Goal: Information Seeking & Learning: Learn about a topic

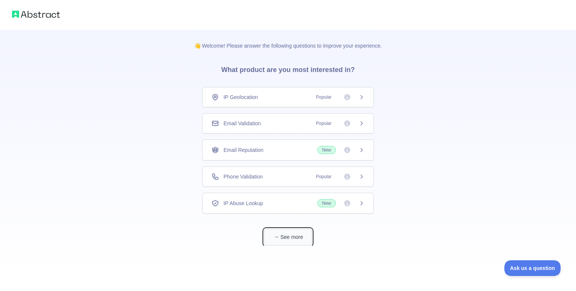
click at [292, 242] on button "See more" at bounding box center [288, 237] width 48 height 17
click at [350, 125] on span "Popular" at bounding box center [335, 124] width 53 height 8
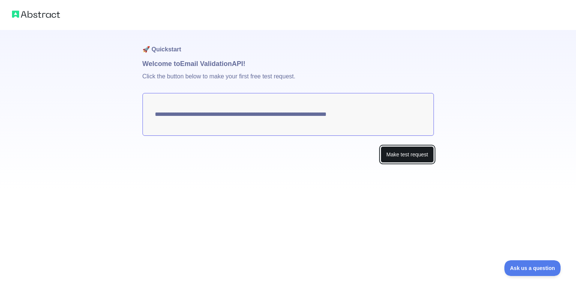
click at [389, 153] on button "Make test request" at bounding box center [407, 154] width 53 height 17
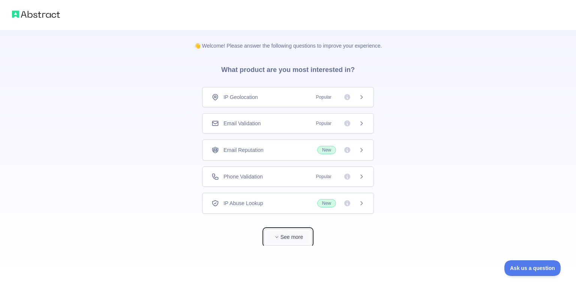
click at [288, 230] on button "See more" at bounding box center [288, 237] width 48 height 17
click at [358, 123] on span "Popular" at bounding box center [338, 124] width 53 height 8
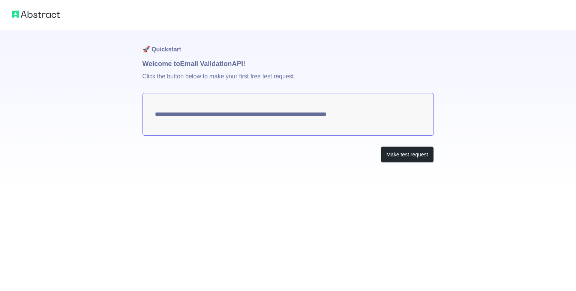
click at [332, 111] on textarea "**********" at bounding box center [289, 114] width 292 height 43
click at [400, 153] on button "Make test request" at bounding box center [407, 154] width 53 height 17
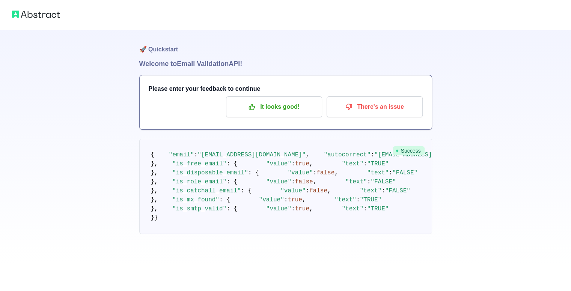
scroll to position [5, 0]
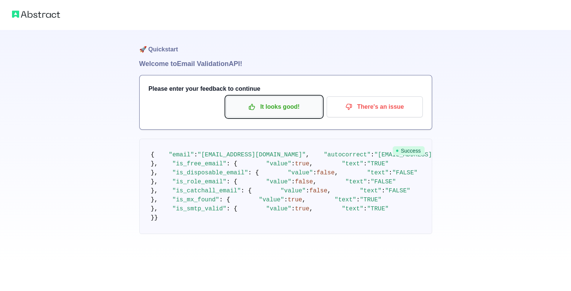
click at [268, 104] on p "It looks good!" at bounding box center [274, 107] width 85 height 13
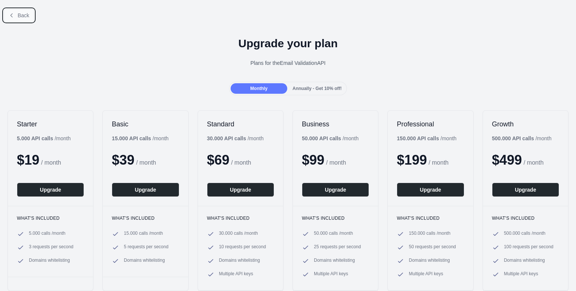
click at [24, 13] on span "Back" at bounding box center [24, 15] width 12 height 6
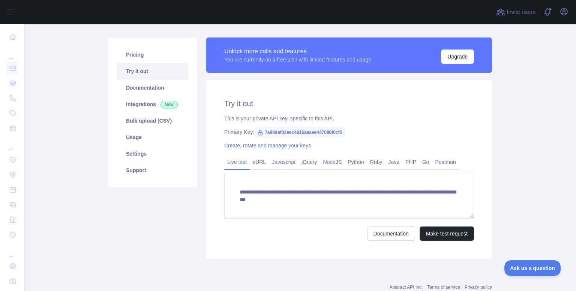
scroll to position [44, 0]
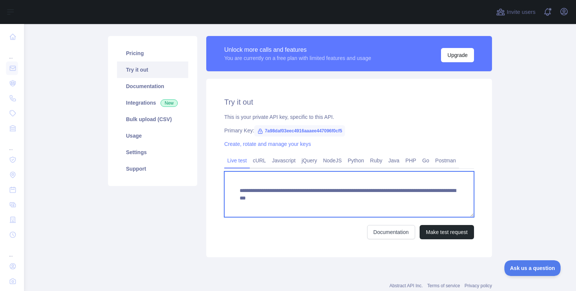
drag, startPoint x: 435, startPoint y: 197, endPoint x: 221, endPoint y: 188, distance: 214.5
click at [221, 188] on div "**********" at bounding box center [349, 168] width 286 height 179
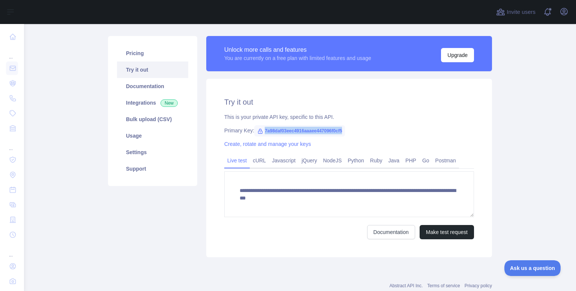
drag, startPoint x: 344, startPoint y: 129, endPoint x: 257, endPoint y: 126, distance: 87.5
click at [257, 127] on div "Primary Key: 7a98daf03eec4916aaaee447096f0cf5" at bounding box center [349, 131] width 250 height 8
copy span "7a98daf03eec4916aaaee447096f0cf5"
click at [143, 87] on link "Documentation" at bounding box center [152, 86] width 71 height 17
click at [164, 91] on link "Documentation" at bounding box center [152, 86] width 71 height 17
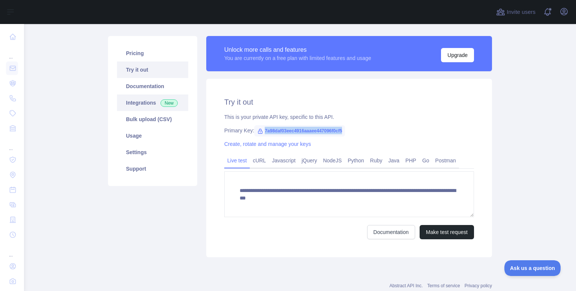
click at [138, 107] on link "Integrations New" at bounding box center [152, 103] width 71 height 17
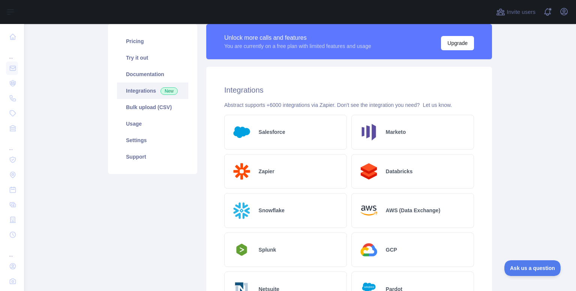
scroll to position [56, 0]
click at [140, 126] on link "Usage" at bounding box center [152, 124] width 71 height 17
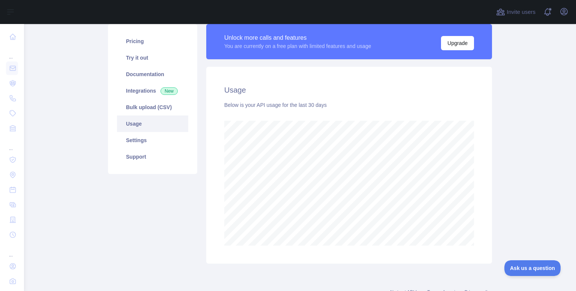
scroll to position [267, 546]
click at [146, 135] on link "Settings" at bounding box center [152, 140] width 71 height 17
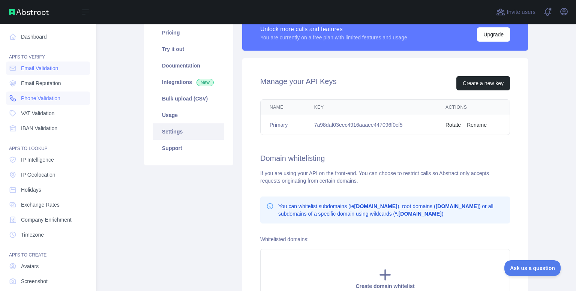
click at [48, 95] on span "Phone Validation" at bounding box center [40, 99] width 39 height 8
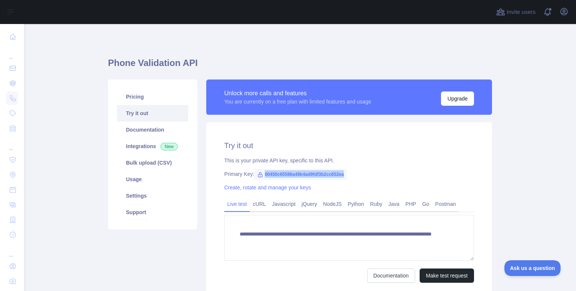
drag, startPoint x: 344, startPoint y: 173, endPoint x: 254, endPoint y: 173, distance: 89.7
click at [254, 173] on div "Primary Key: 00450c65586a49b4ad9fdf3b2cc652ea" at bounding box center [349, 174] width 250 height 8
copy span "00450c65586a49b4ad9fdf3b2cc652ea"
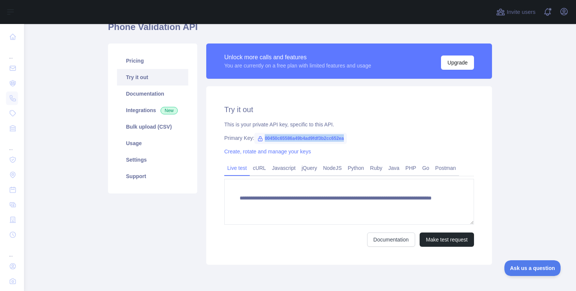
scroll to position [37, 0]
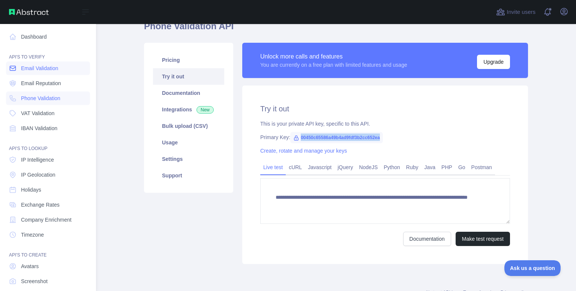
click at [14, 69] on icon at bounding box center [13, 69] width 8 height 8
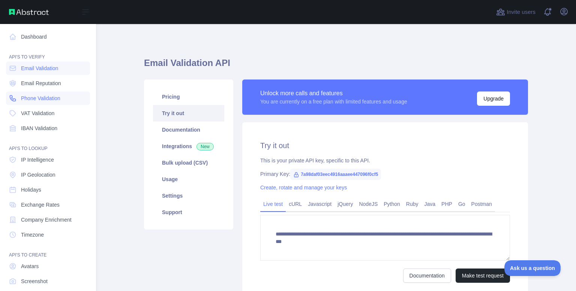
click at [30, 99] on span "Phone Validation" at bounding box center [40, 99] width 39 height 8
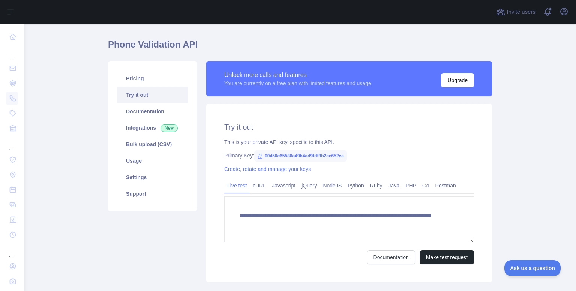
scroll to position [21, 0]
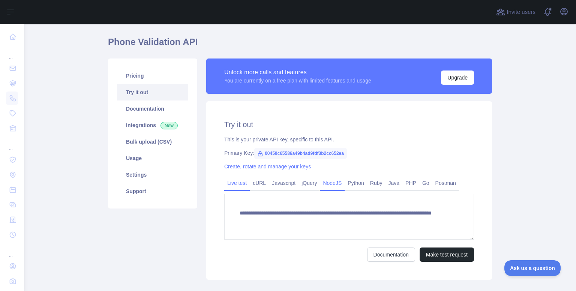
click at [330, 185] on link "NodeJS" at bounding box center [332, 183] width 25 height 12
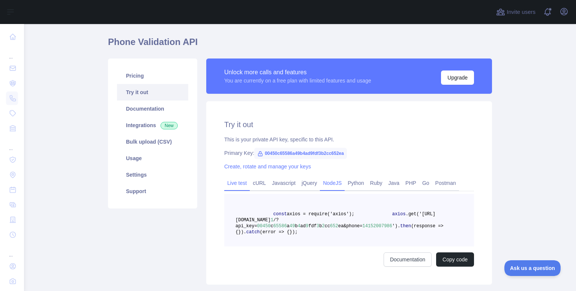
click at [237, 186] on link "Live test" at bounding box center [237, 183] width 26 height 12
